Goal: Task Accomplishment & Management: Use online tool/utility

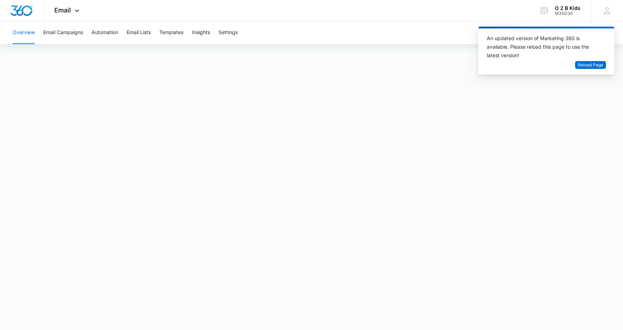
click at [535, 33] on div "An updated version of Marketing 360 is available. Please reload this page to us…" at bounding box center [546, 51] width 136 height 48
click at [591, 62] on span "Reload Page" at bounding box center [590, 65] width 25 height 7
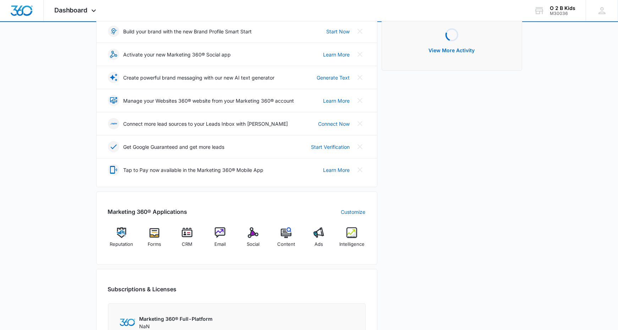
scroll to position [106, 0]
click at [220, 227] on img at bounding box center [220, 231] width 11 height 11
